Goal: Register for event/course

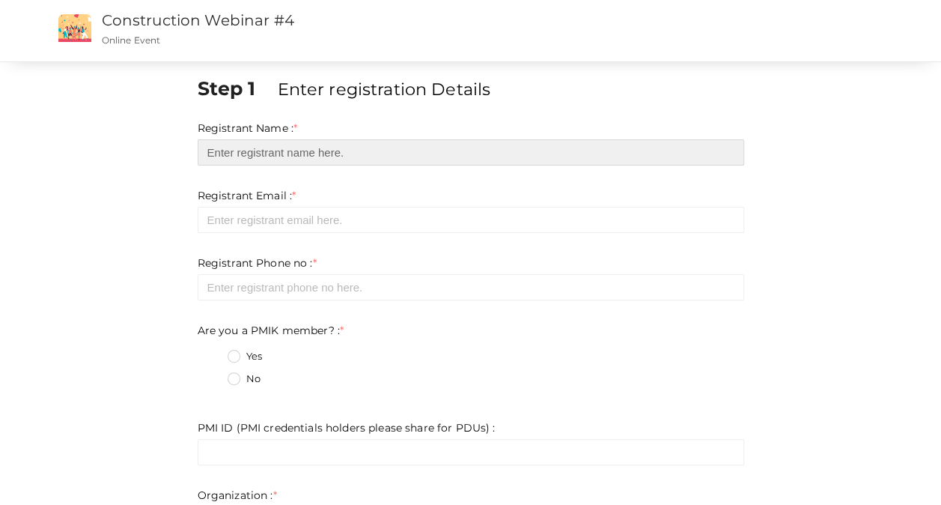
click at [262, 159] on input "text" at bounding box center [471, 152] width 547 height 26
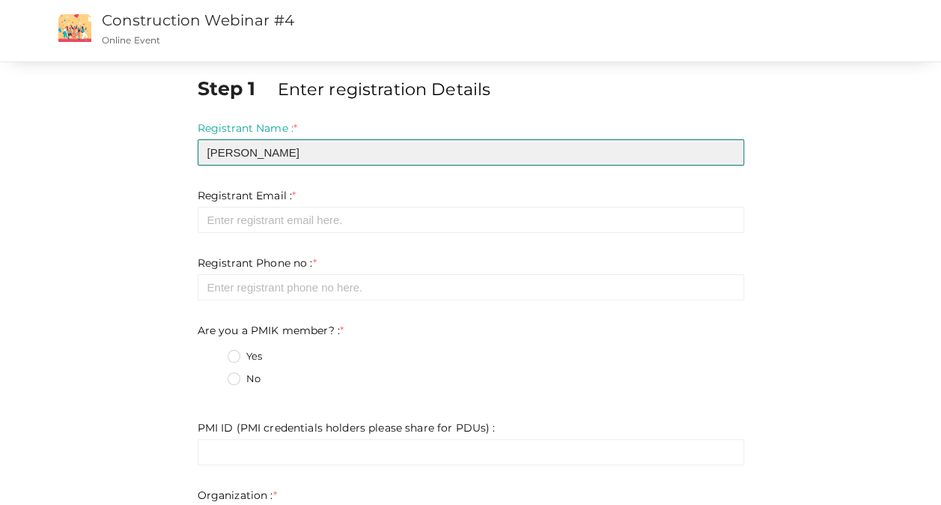
type input "[PERSON_NAME]"
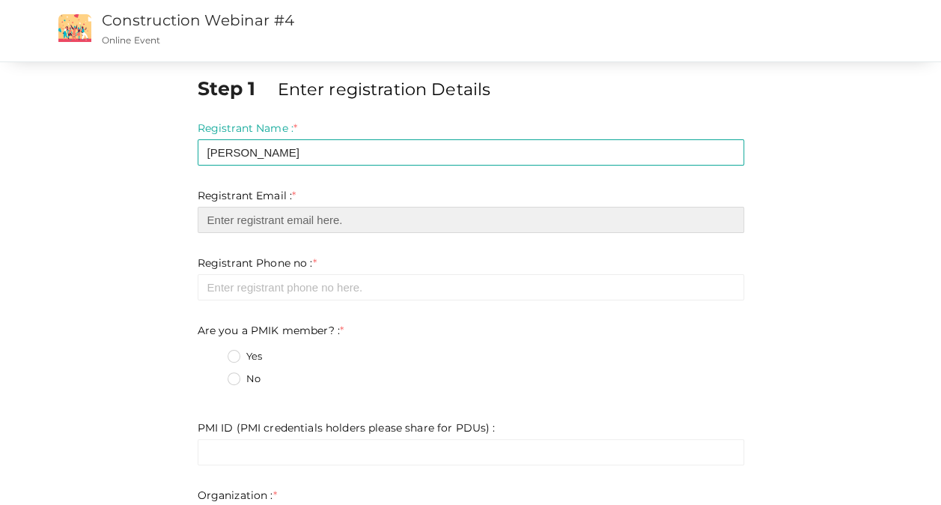
click at [349, 219] on input "email" at bounding box center [471, 220] width 547 height 26
type input "[PERSON_NAME][EMAIL_ADDRESS][PERSON_NAME][DOMAIN_NAME]"
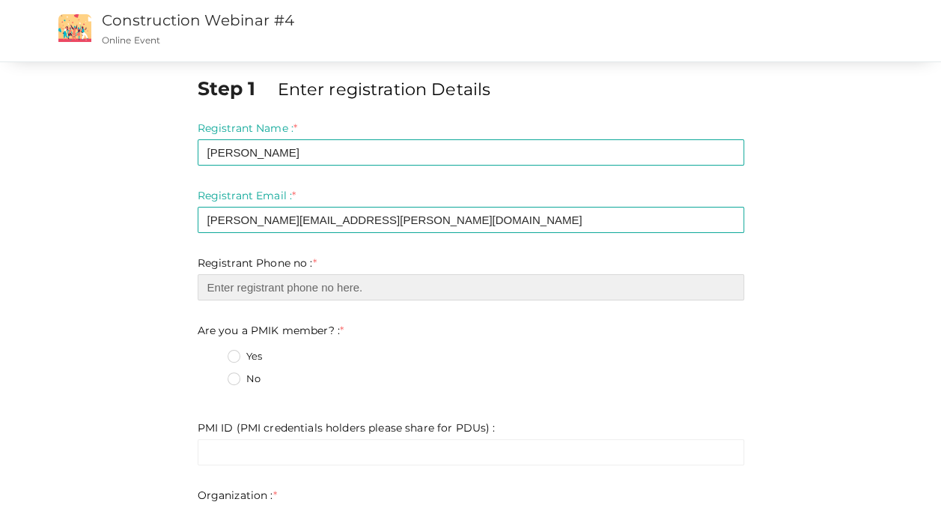
click at [305, 285] on input "number" at bounding box center [471, 287] width 547 height 26
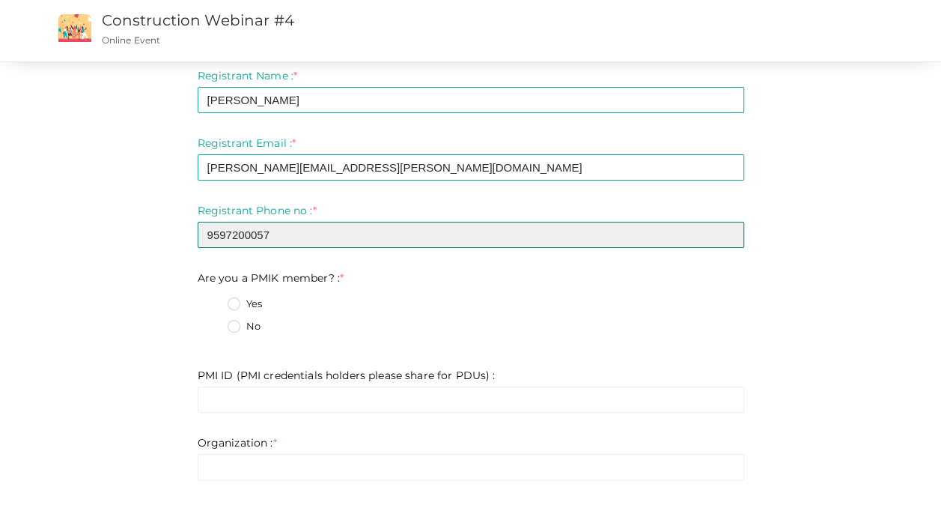
scroll to position [75, 0]
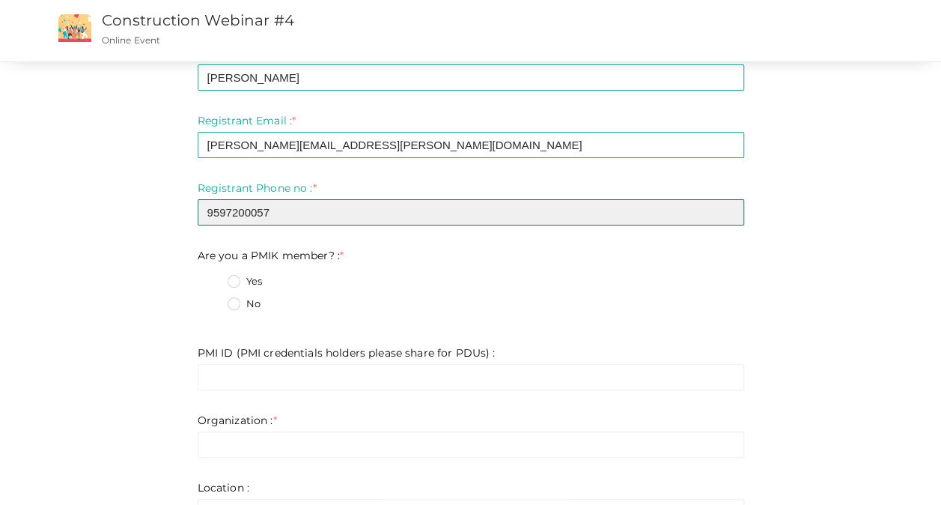
type input "9597200057"
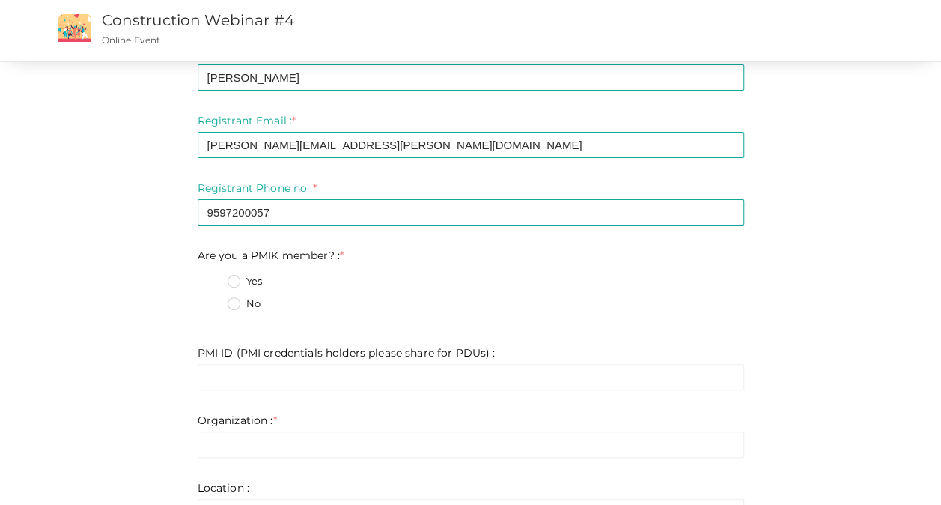
click at [229, 295] on fieldset "Yes No" at bounding box center [471, 295] width 547 height 56
click at [230, 304] on label "No" at bounding box center [244, 303] width 33 height 15
click at [213, 299] on member\?\+1 "No" at bounding box center [213, 299] width 0 height 0
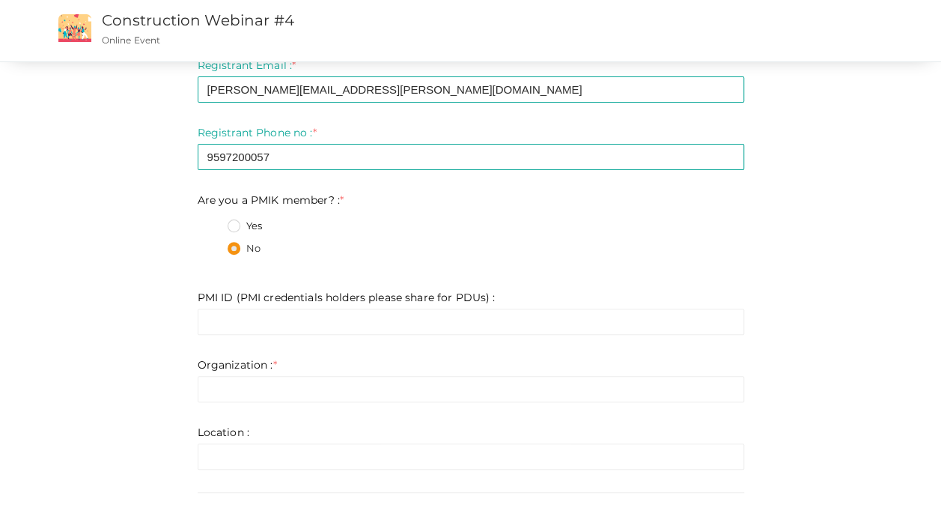
scroll to position [150, 0]
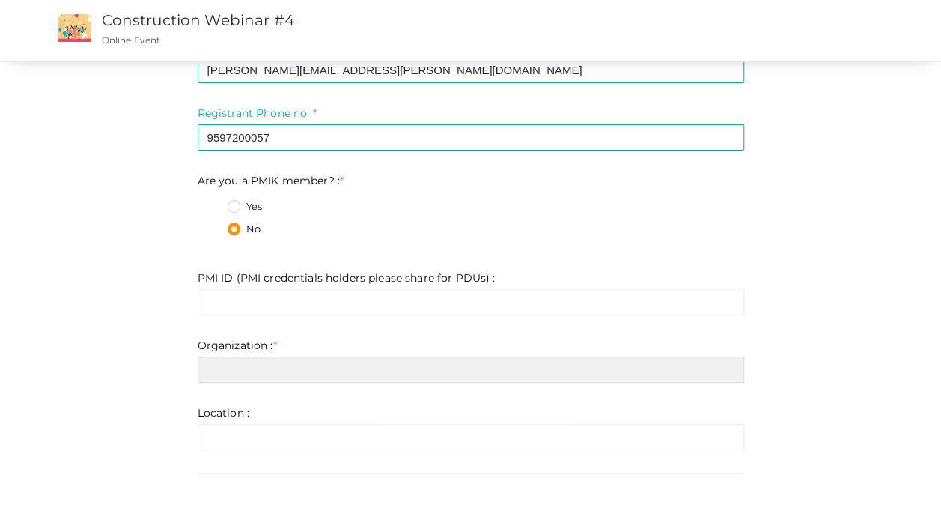
click at [314, 372] on input "text" at bounding box center [471, 369] width 547 height 26
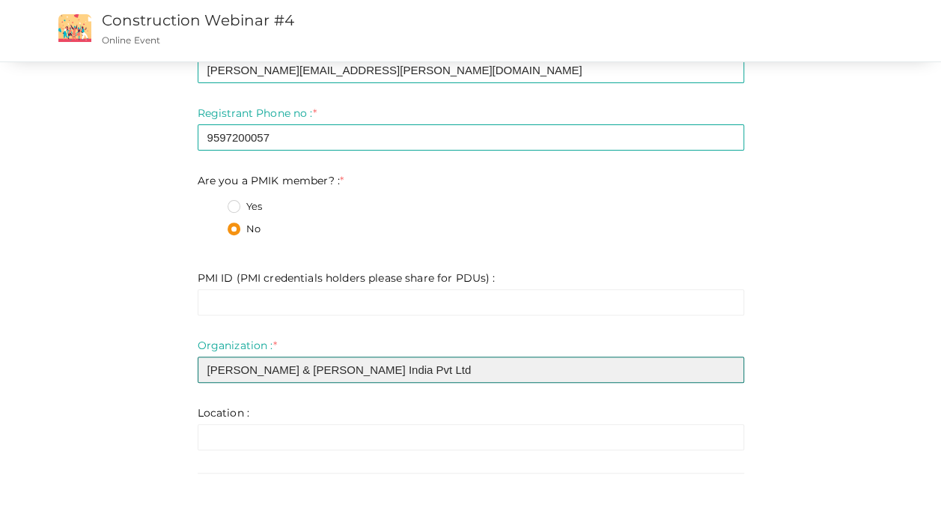
type input "[PERSON_NAME] & [PERSON_NAME] India Pvt Ltd"
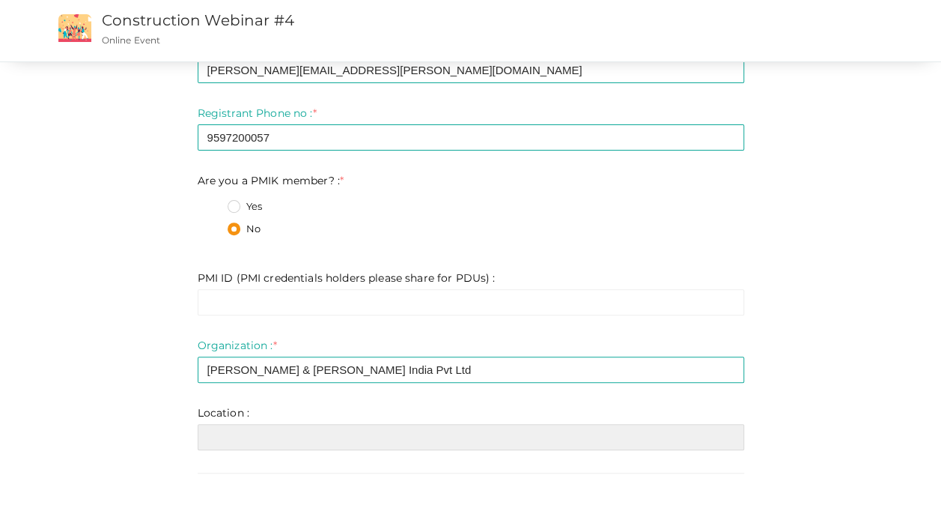
click at [279, 430] on input "text" at bounding box center [471, 437] width 547 height 26
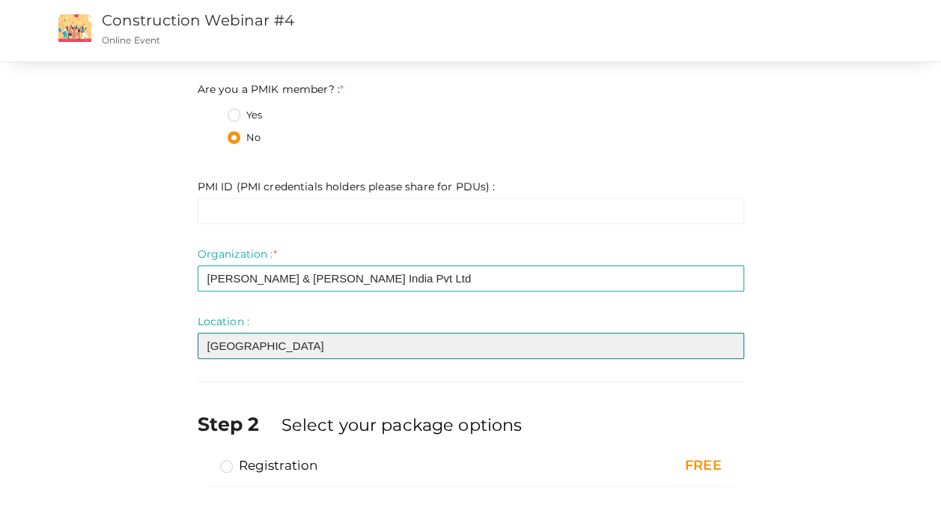
scroll to position [322, 0]
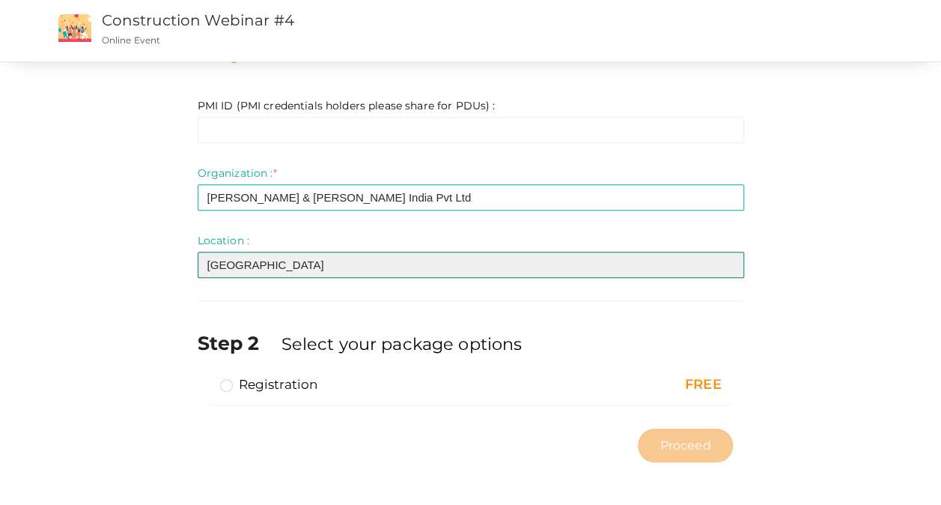
type input "[GEOGRAPHIC_DATA]"
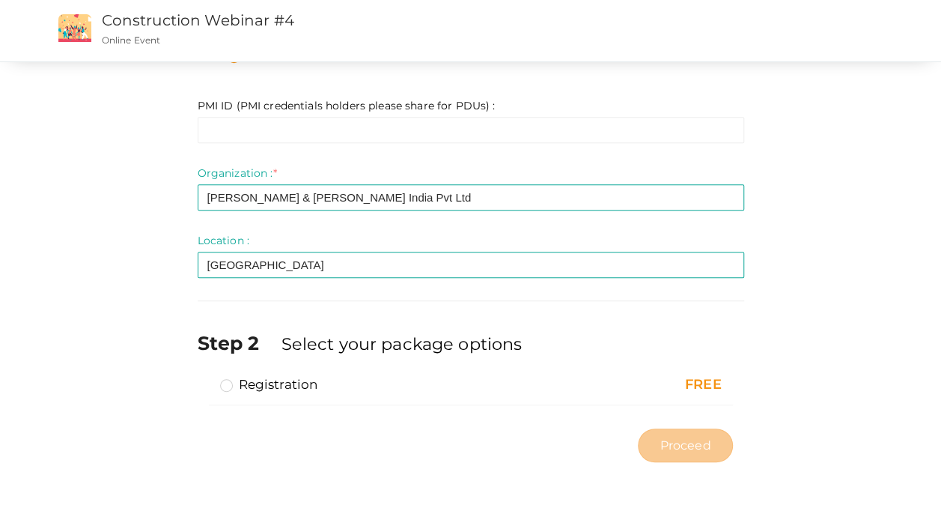
click at [230, 379] on label "Registration" at bounding box center [269, 384] width 98 height 18
click at [205, 378] on input "Registration" at bounding box center [205, 378] width 0 height 0
click at [687, 437] on span "Proceed" at bounding box center [685, 444] width 51 height 17
type input "N/A"
